Goal: Check status: Check status

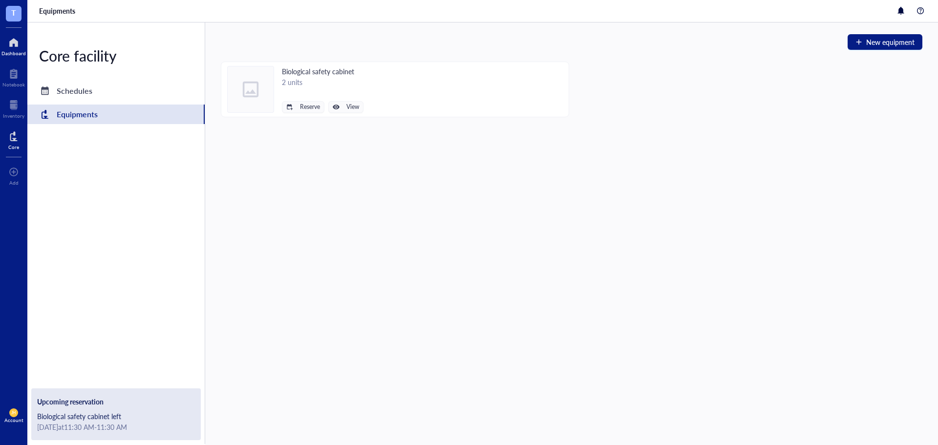
click at [17, 48] on div at bounding box center [13, 43] width 24 height 16
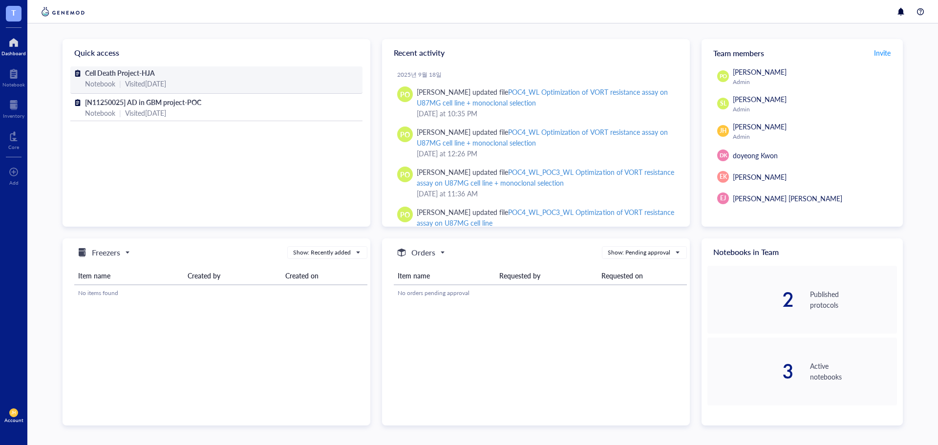
click at [97, 75] on span "Cell Death Project-HJA" at bounding box center [120, 73] width 70 height 10
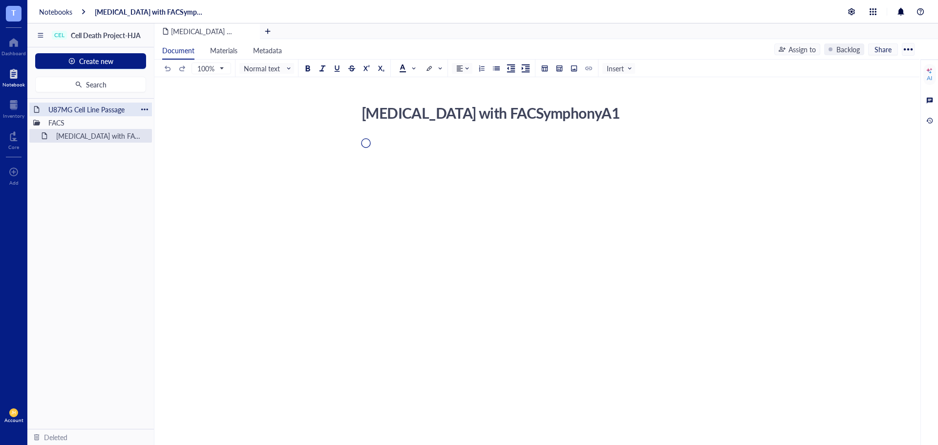
click at [98, 107] on div "U87MG Cell Line Passage" at bounding box center [90, 110] width 93 height 14
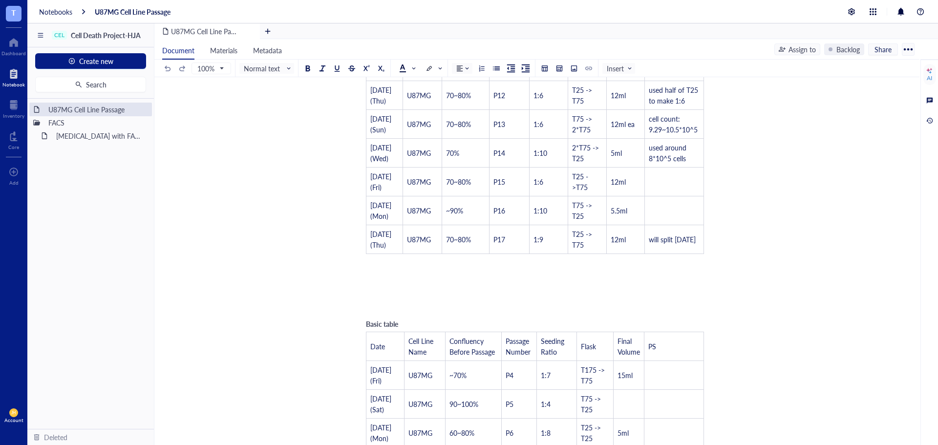
scroll to position [391, 0]
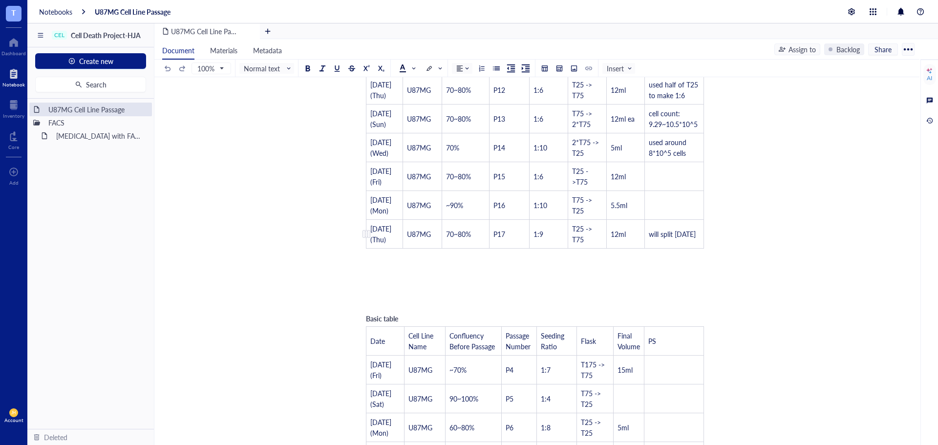
click at [562, 225] on td "1:9" at bounding box center [548, 234] width 39 height 29
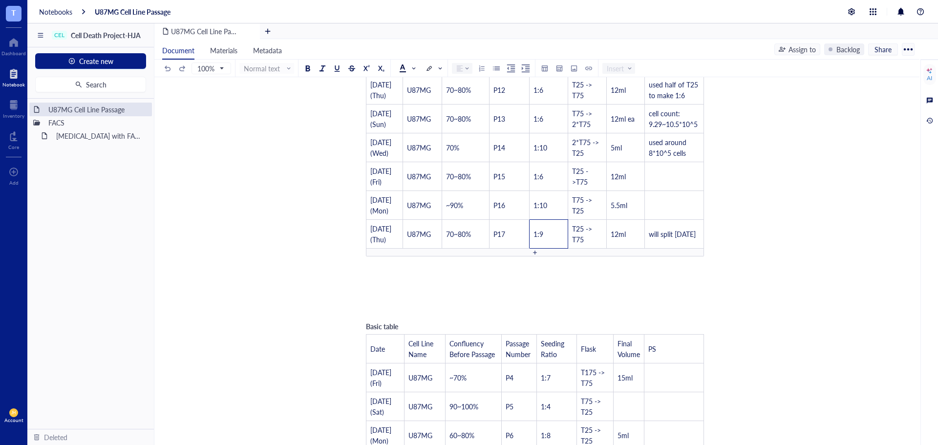
click at [538, 251] on div at bounding box center [535, 252] width 7 height 7
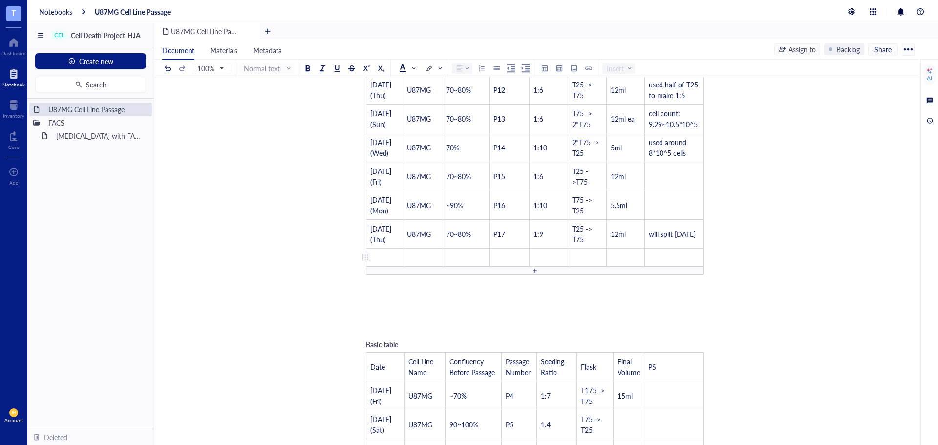
click at [379, 257] on td "﻿" at bounding box center [385, 258] width 37 height 18
